Goal: Task Accomplishment & Management: Manage account settings

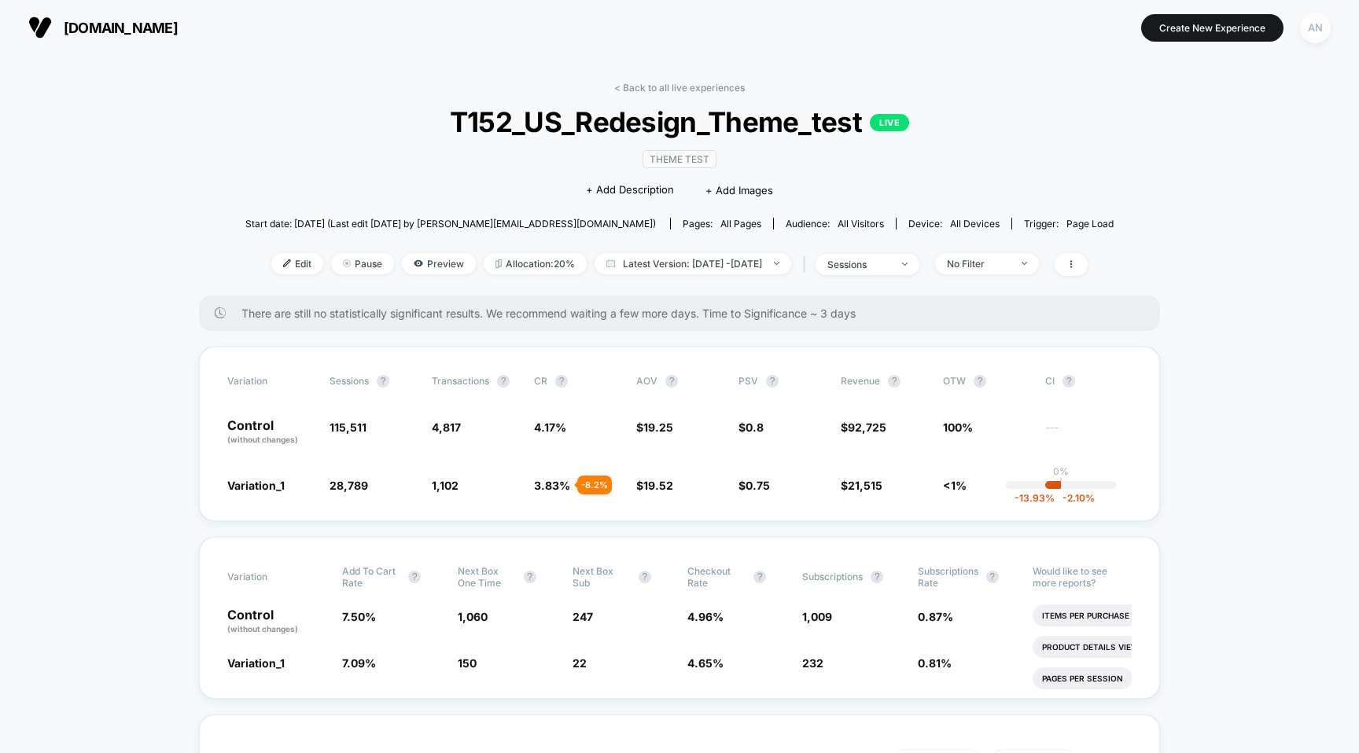
click at [1312, 33] on div "AN" at bounding box center [1315, 28] width 31 height 31
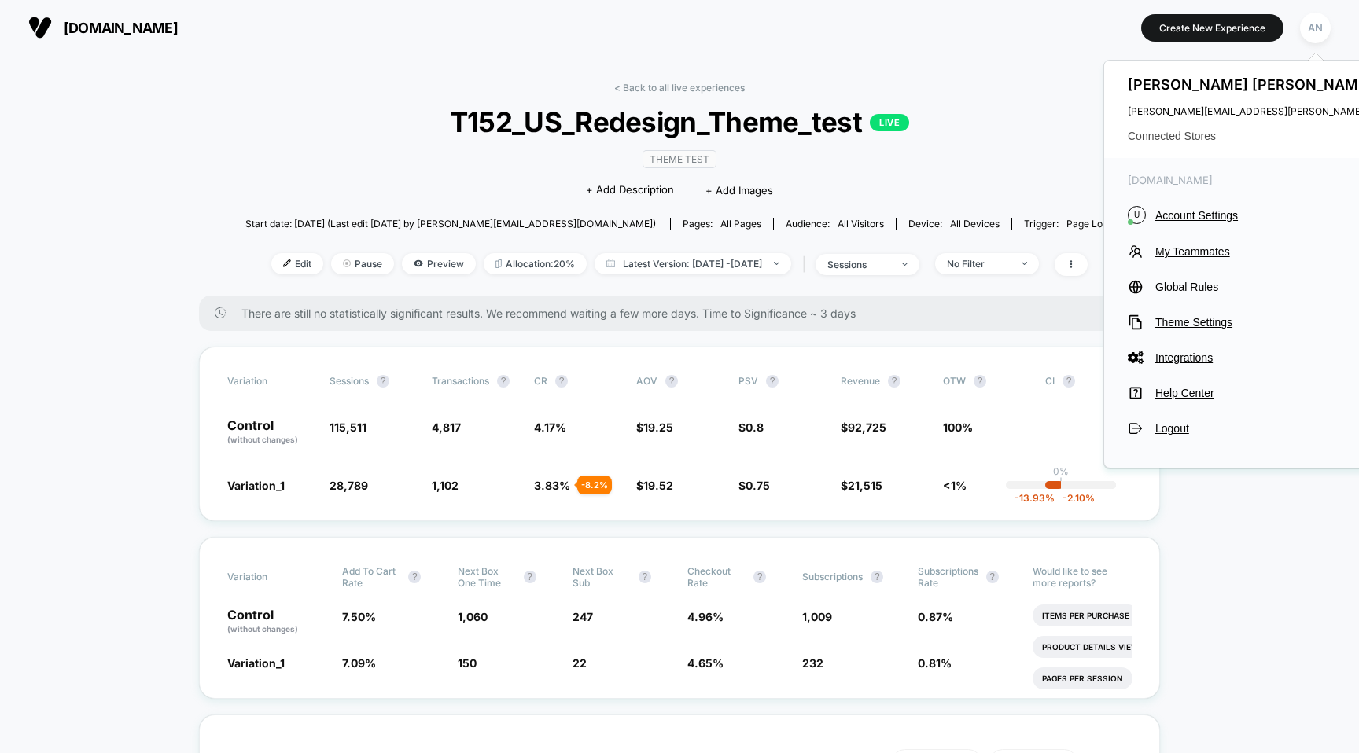
click at [1191, 138] on span "Connected Stores" at bounding box center [1283, 136] width 312 height 13
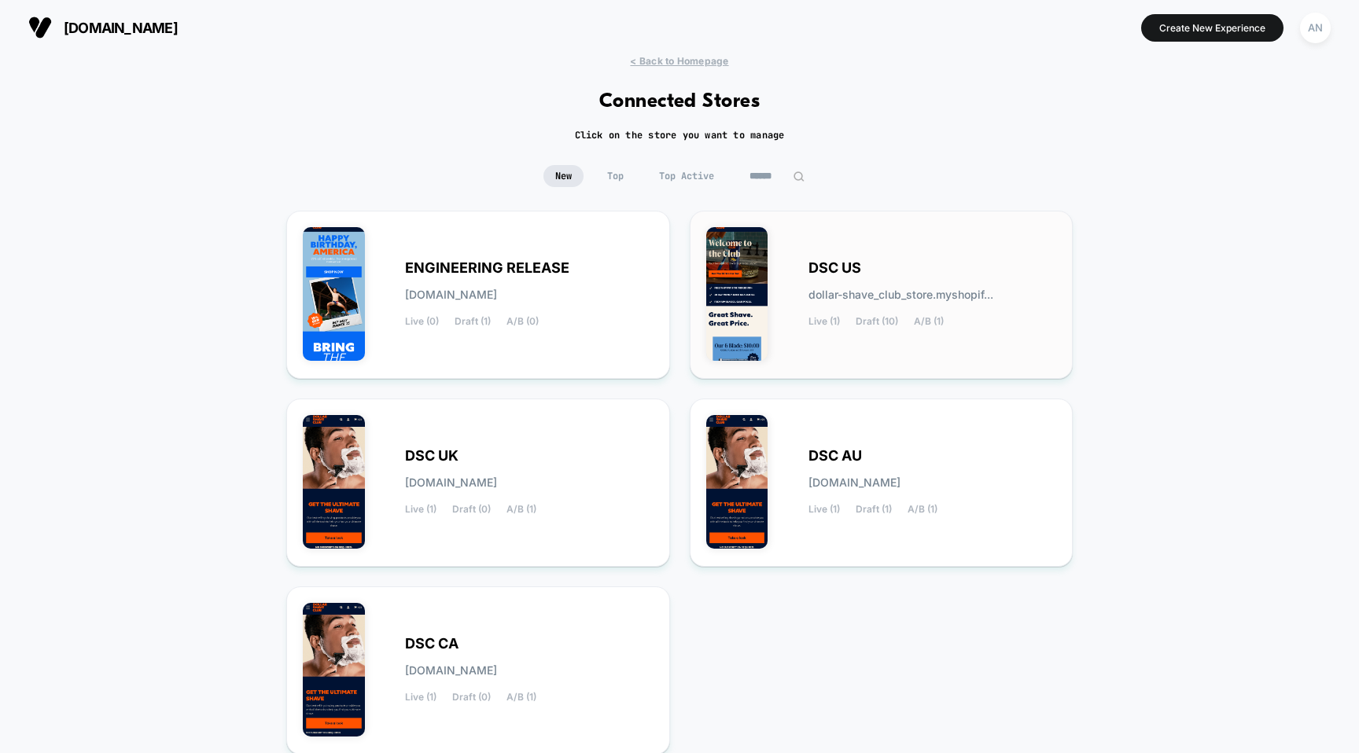
click at [794, 278] on div "DSC US dollar-shave_club_store.myshopif... Live (1) Draft (10) A/B (1)" at bounding box center [881, 294] width 351 height 135
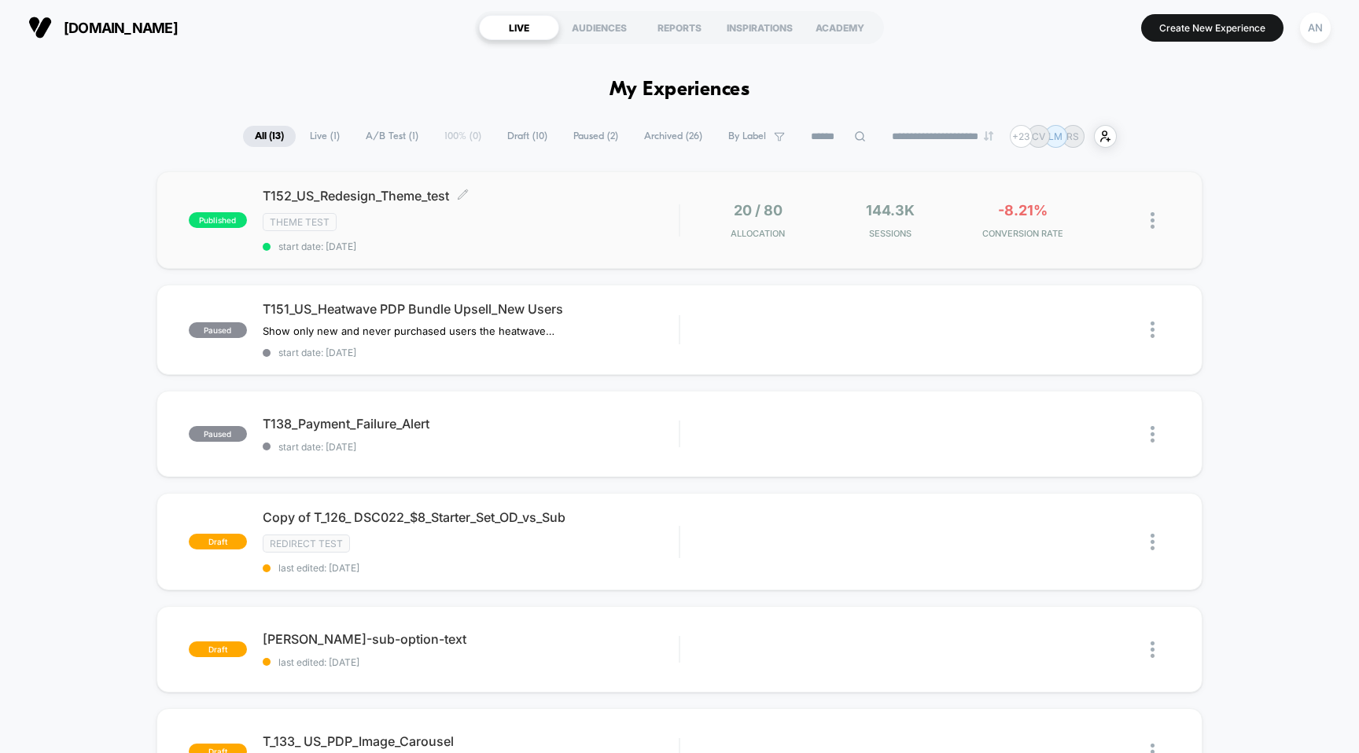
click at [566, 219] on div "Theme Test" at bounding box center [471, 222] width 417 height 18
